Goal: Task Accomplishment & Management: Use online tool/utility

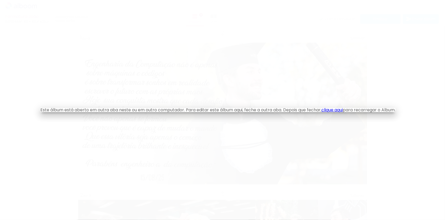
click at [178, 83] on iron-overlay-backdrop at bounding box center [222, 110] width 445 height 220
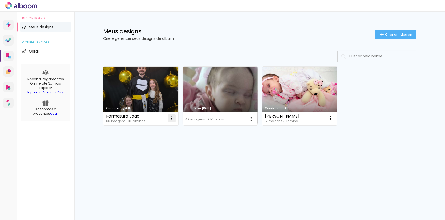
click at [168, 121] on paper-icon-button at bounding box center [171, 118] width 10 height 10
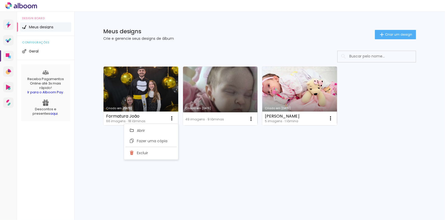
drag, startPoint x: 216, startPoint y: 133, endPoint x: 115, endPoint y: 111, distance: 103.1
click at [216, 133] on div "Mais álbuns" at bounding box center [259, 131] width 313 height 13
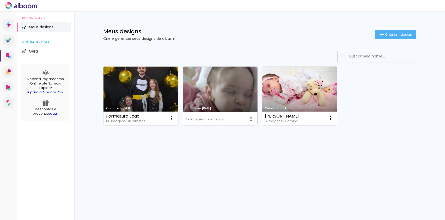
click at [128, 82] on link "Criado em [DATE]" at bounding box center [140, 96] width 75 height 59
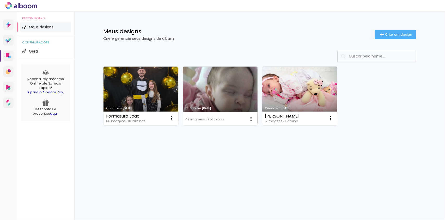
click at [158, 161] on div "Criado em 25/08/25 Formatura João 66 imagens ∙ 18 lâminas Abrir Fazer uma cópia…" at bounding box center [259, 110] width 339 height 129
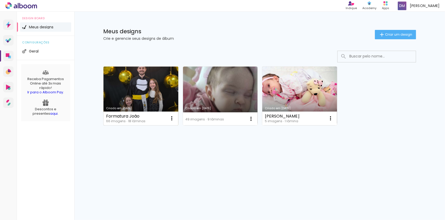
click at [133, 91] on link "Criado em [DATE]" at bounding box center [140, 96] width 75 height 59
click at [154, 80] on link "Criado em [DATE]" at bounding box center [140, 96] width 75 height 59
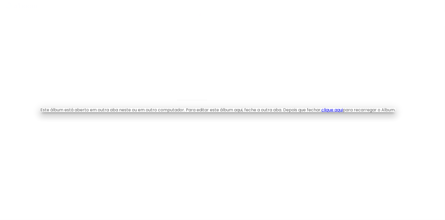
click at [223, 124] on iron-overlay-backdrop at bounding box center [222, 110] width 445 height 220
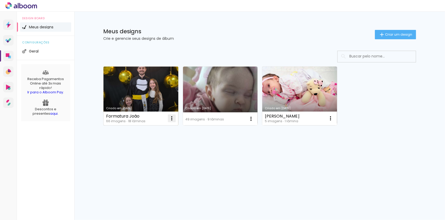
click at [171, 118] on iron-icon at bounding box center [172, 118] width 6 height 6
click at [144, 86] on link "Criado em [DATE]" at bounding box center [140, 96] width 75 height 59
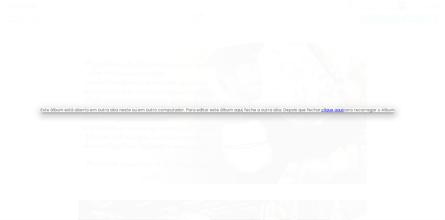
click at [192, 78] on iron-overlay-backdrop at bounding box center [222, 110] width 445 height 220
